Goal: Task Accomplishment & Management: Use online tool/utility

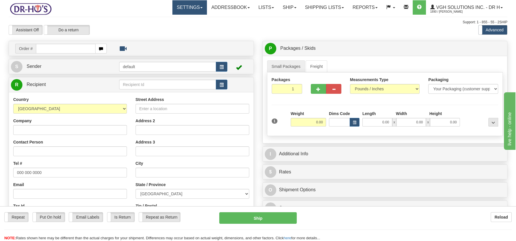
click at [200, 7] on span at bounding box center [201, 7] width 2 height 1
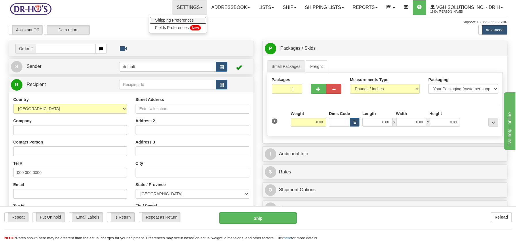
click at [175, 20] on span "Shipping Preferences" at bounding box center [174, 20] width 39 height 5
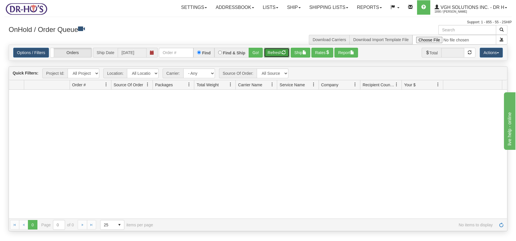
click at [271, 52] on button "Refresh" at bounding box center [277, 53] width 26 height 10
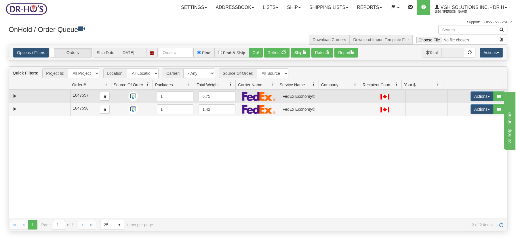
click at [45, 98] on td at bounding box center [47, 96] width 46 height 13
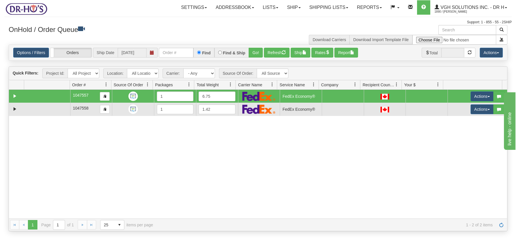
click at [45, 108] on td at bounding box center [47, 109] width 46 height 13
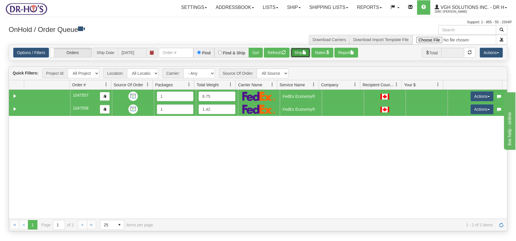
click at [302, 51] on button "Ship" at bounding box center [301, 53] width 20 height 10
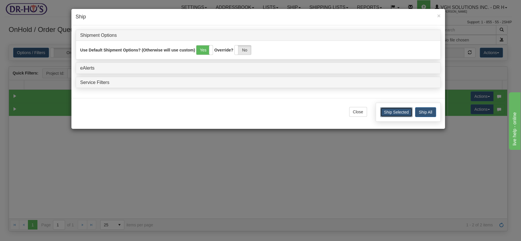
click at [404, 110] on button "Ship Selected" at bounding box center [396, 112] width 32 height 10
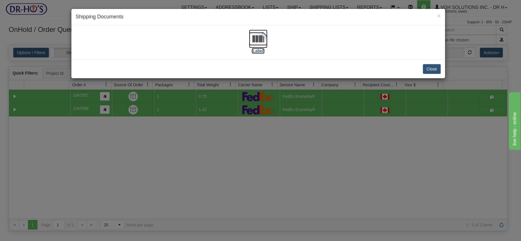
click at [255, 38] on img at bounding box center [258, 39] width 18 height 18
click at [426, 68] on button "Close" at bounding box center [432, 69] width 18 height 10
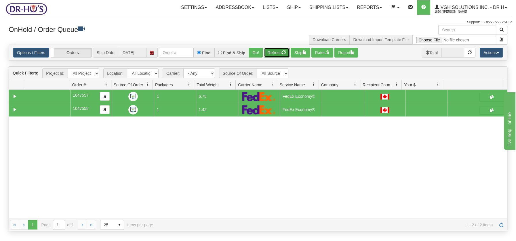
click at [272, 52] on button "Refresh" at bounding box center [277, 53] width 26 height 10
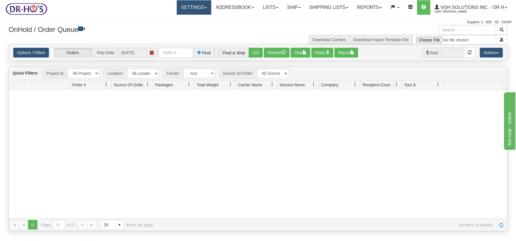
click at [205, 7] on span at bounding box center [206, 7] width 2 height 1
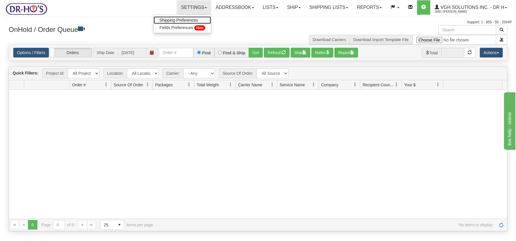
click at [174, 19] on span "Shipping Preferences" at bounding box center [179, 20] width 39 height 5
